Goal: Information Seeking & Learning: Learn about a topic

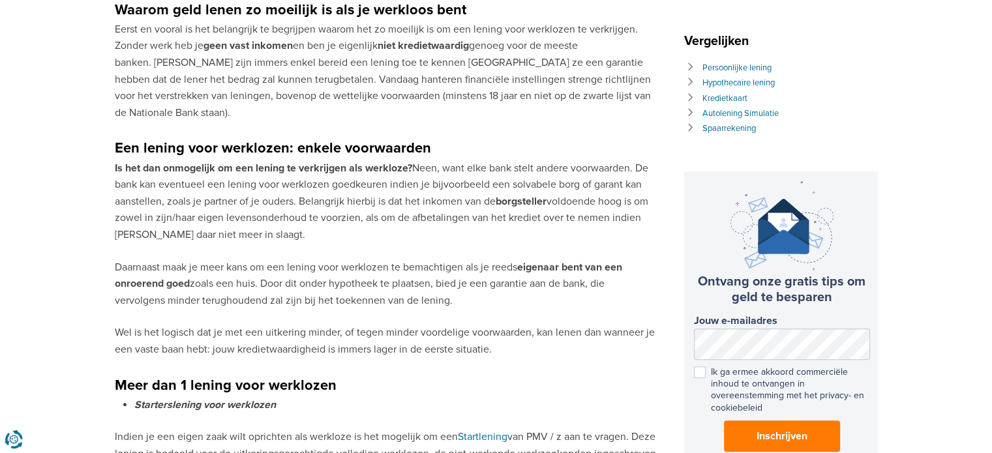
scroll to position [587, 0]
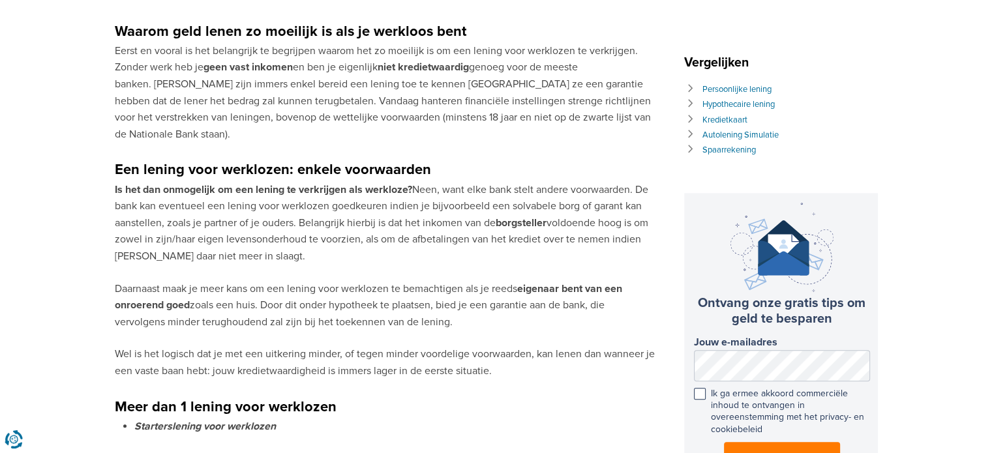
click at [698, 388] on span at bounding box center [700, 394] width 12 height 12
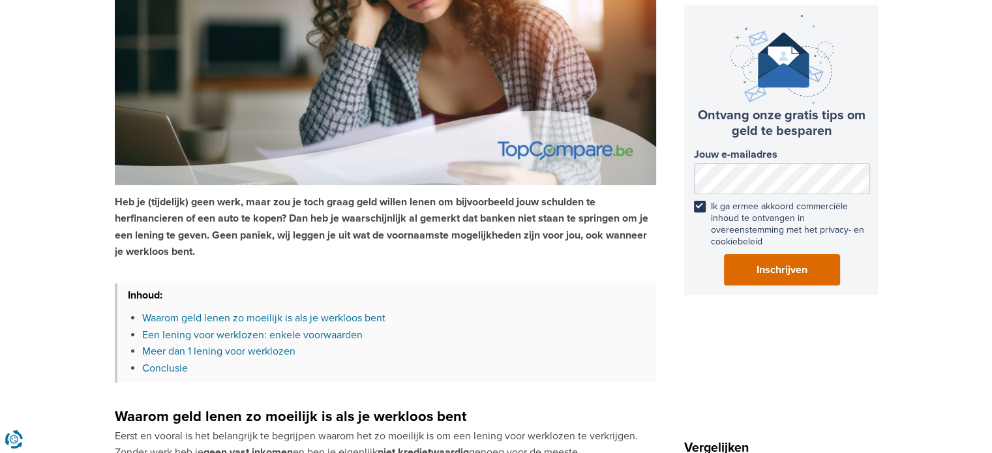
click at [784, 262] on span "Inschrijven" at bounding box center [781, 270] width 51 height 16
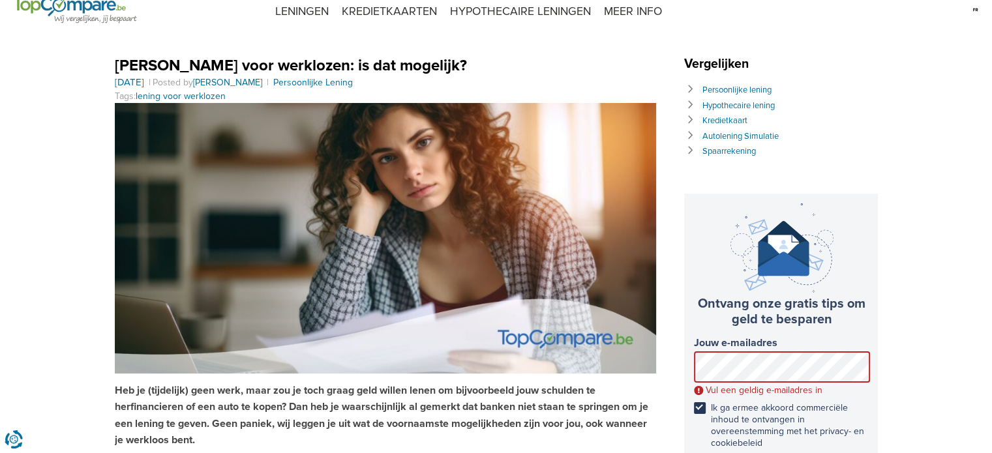
scroll to position [0, 0]
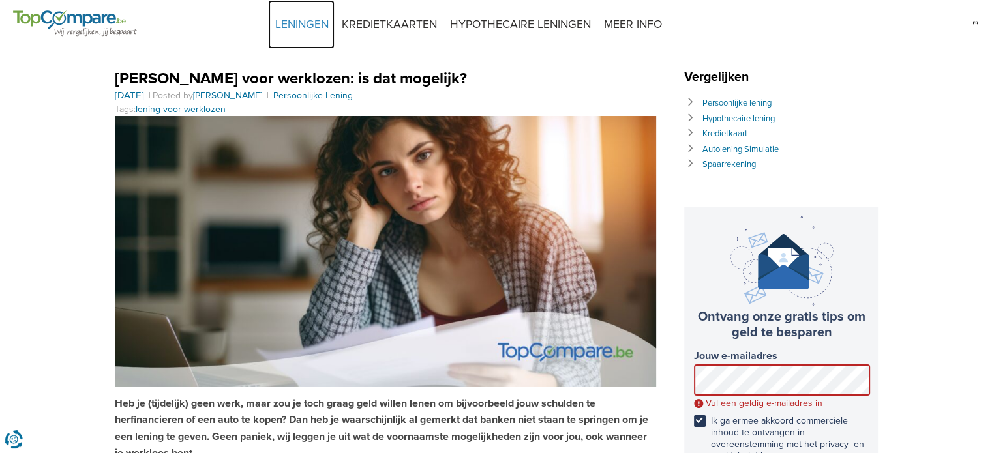
click at [308, 23] on link "LENINGEN" at bounding box center [301, 24] width 67 height 49
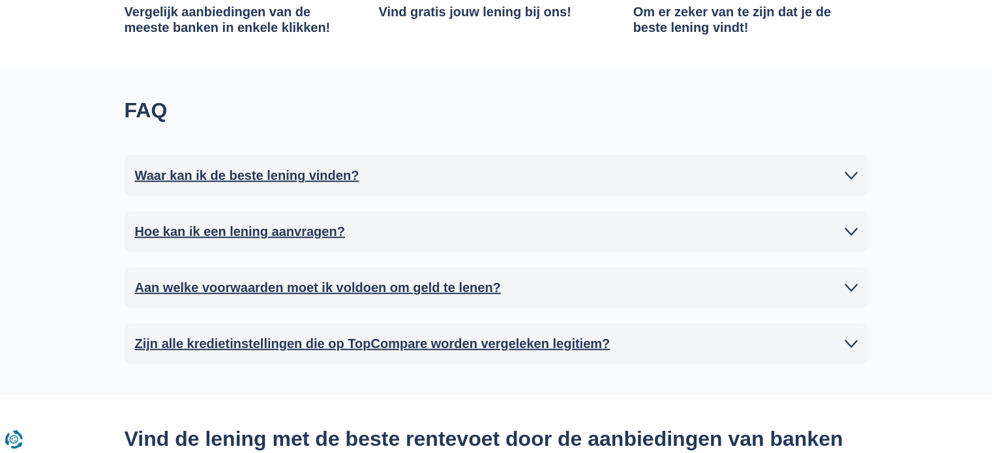
scroll to position [587, 0]
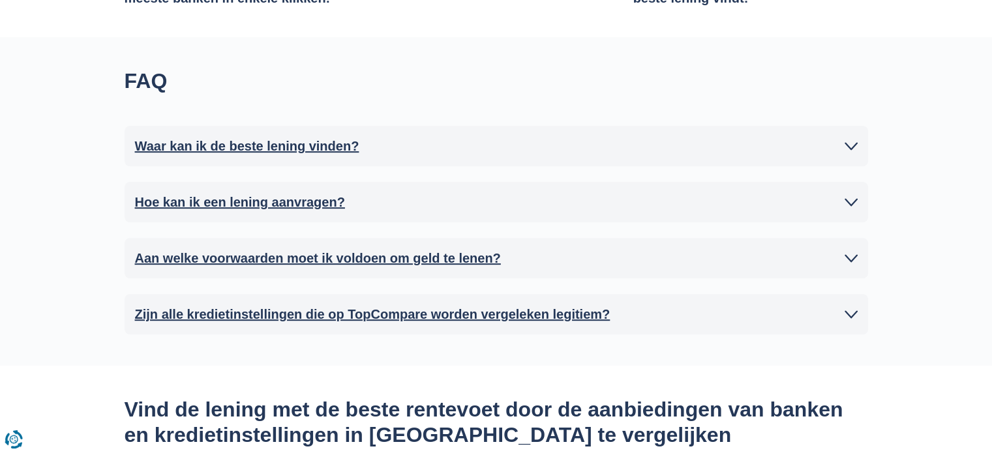
click at [219, 148] on h2 "Waar kan ik de beste lening vinden?" at bounding box center [247, 146] width 224 height 20
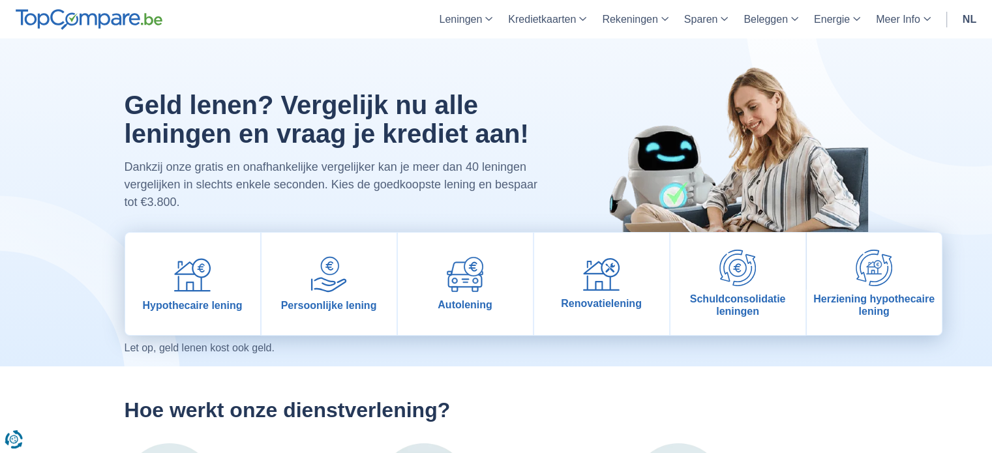
scroll to position [0, 0]
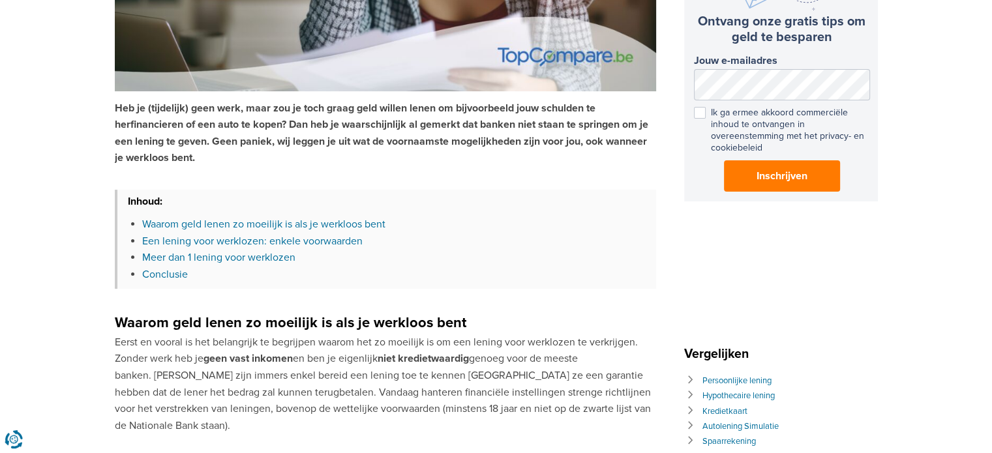
scroll to position [326, 0]
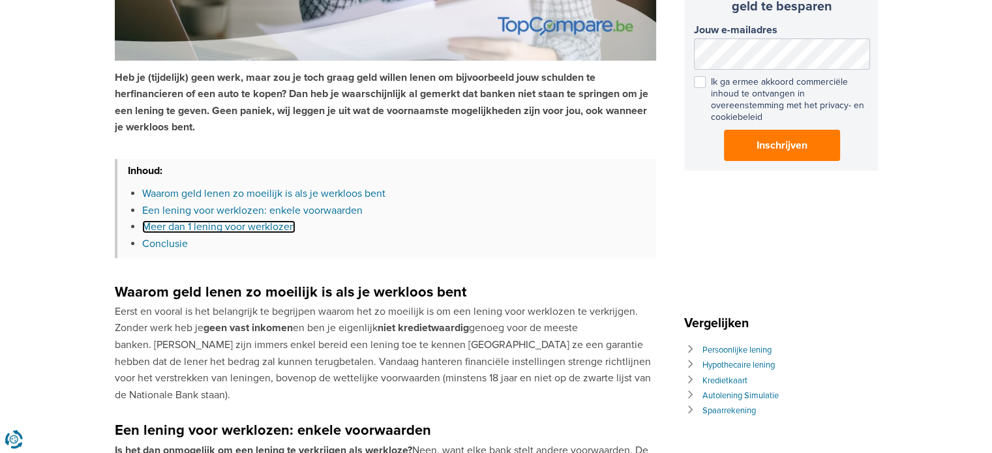
click at [204, 228] on link "Meer dan 1 lening voor werklozen" at bounding box center [218, 226] width 153 height 13
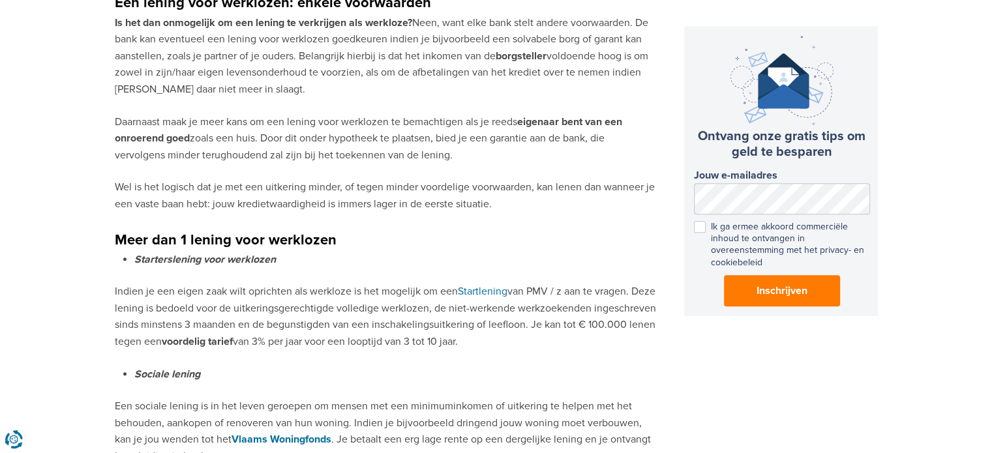
scroll to position [782, 0]
